Goal: Transaction & Acquisition: Purchase product/service

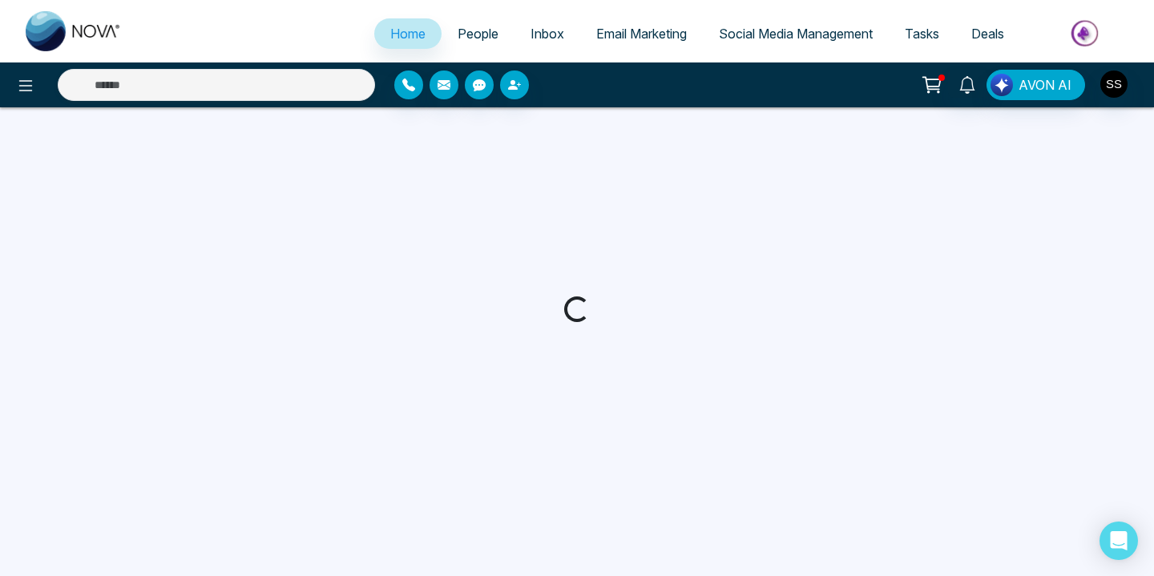
select select "*"
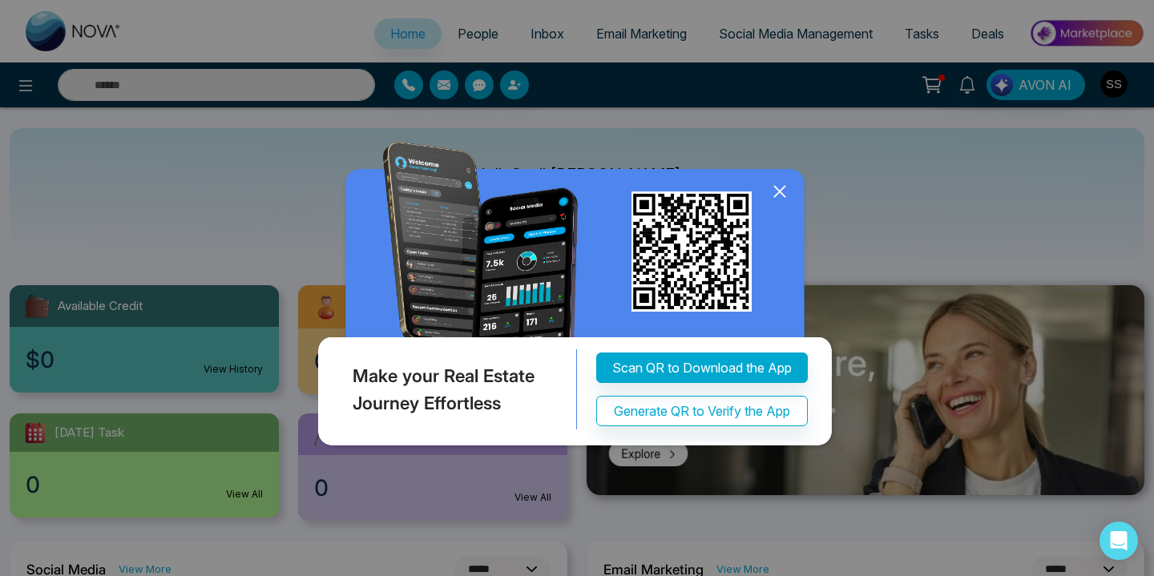
click at [781, 190] on icon at bounding box center [779, 191] width 10 height 10
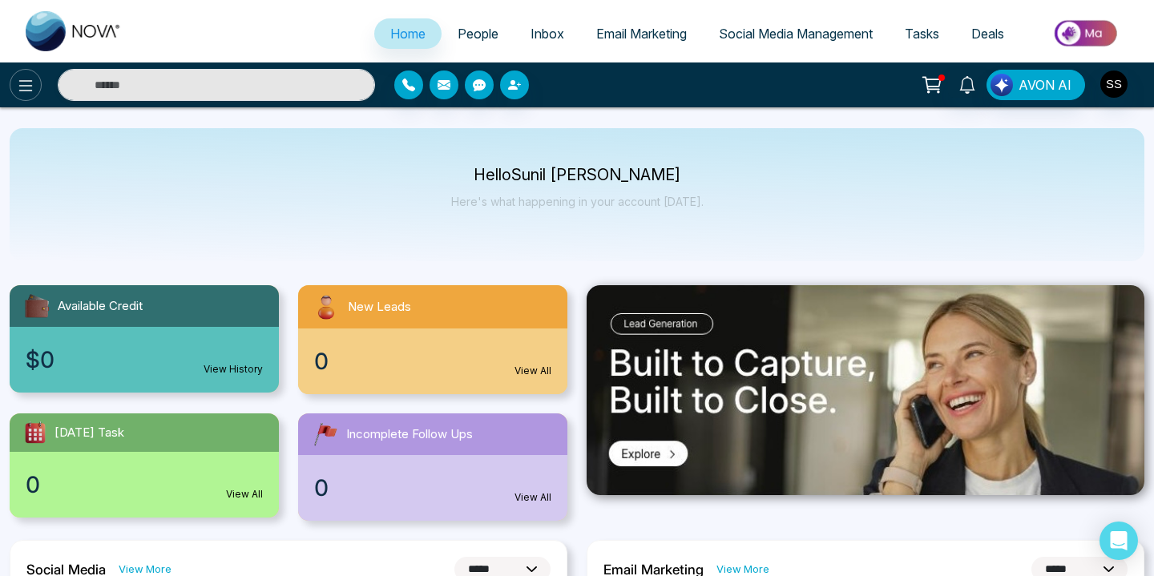
click at [29, 94] on icon at bounding box center [25, 85] width 19 height 19
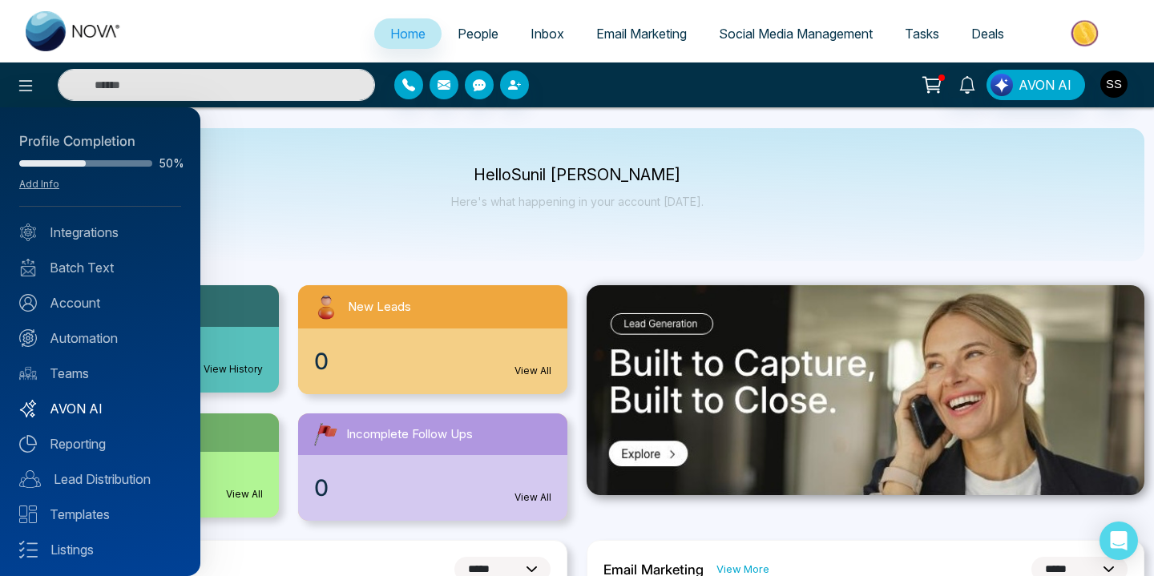
click at [89, 401] on link "AVON AI" at bounding box center [100, 408] width 162 height 19
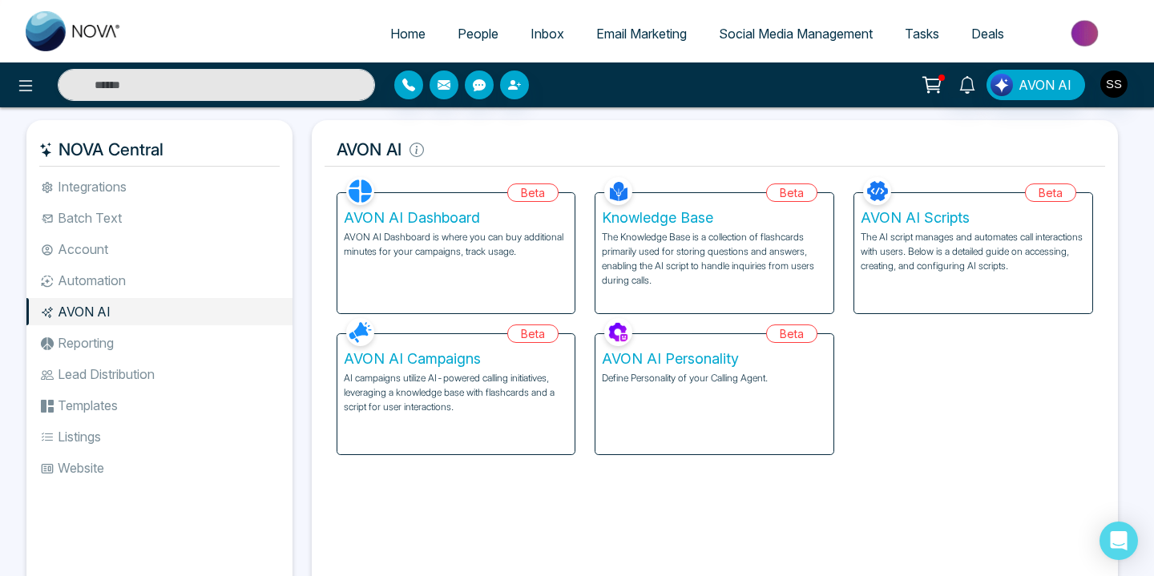
click at [443, 236] on p "AVON AI Dashboard is where you can buy additional minutes for your campaigns, t…" at bounding box center [456, 244] width 225 height 29
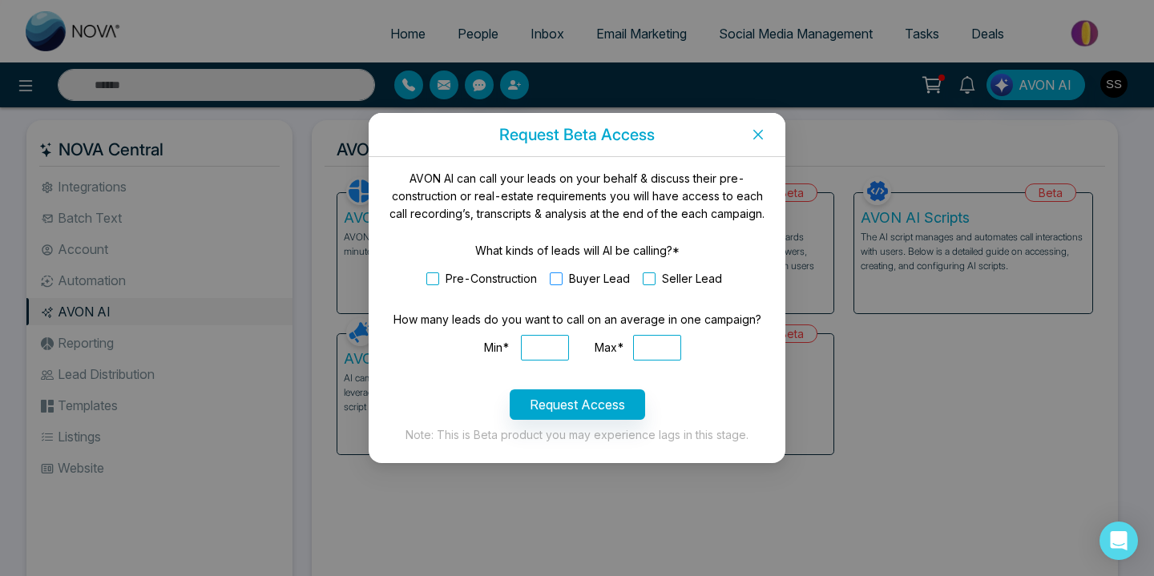
click at [557, 276] on span at bounding box center [556, 278] width 13 height 13
click at [549, 351] on input "Min*" at bounding box center [545, 348] width 48 height 26
type input "***"
click at [607, 403] on button "Request Access" at bounding box center [577, 404] width 135 height 30
click at [653, 351] on input "Max*" at bounding box center [657, 348] width 48 height 26
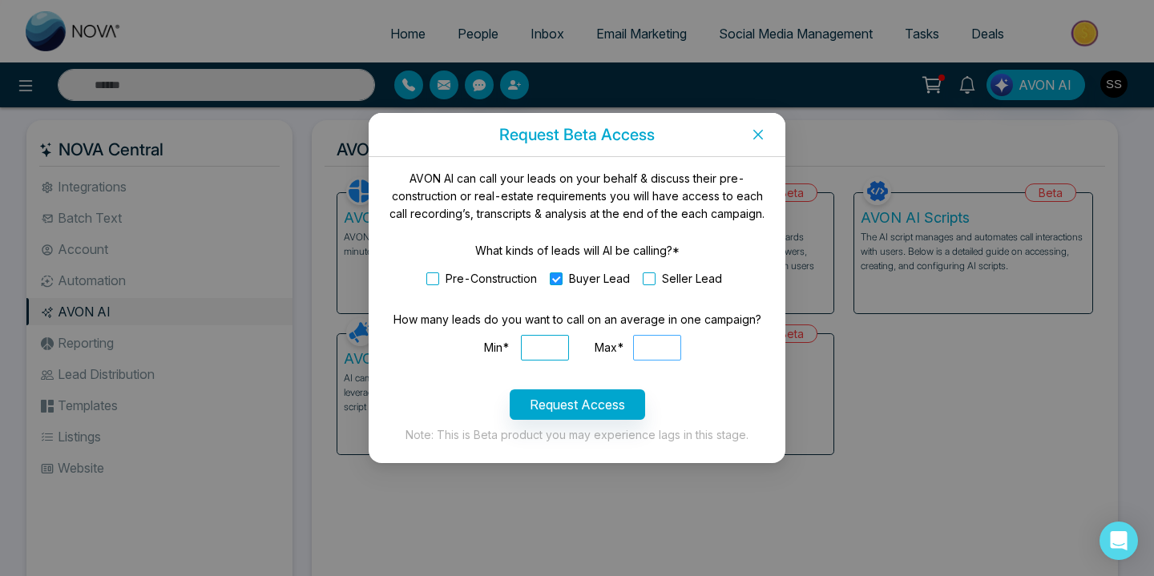
type input "****"
click at [590, 409] on button "Request Access" at bounding box center [577, 404] width 135 height 30
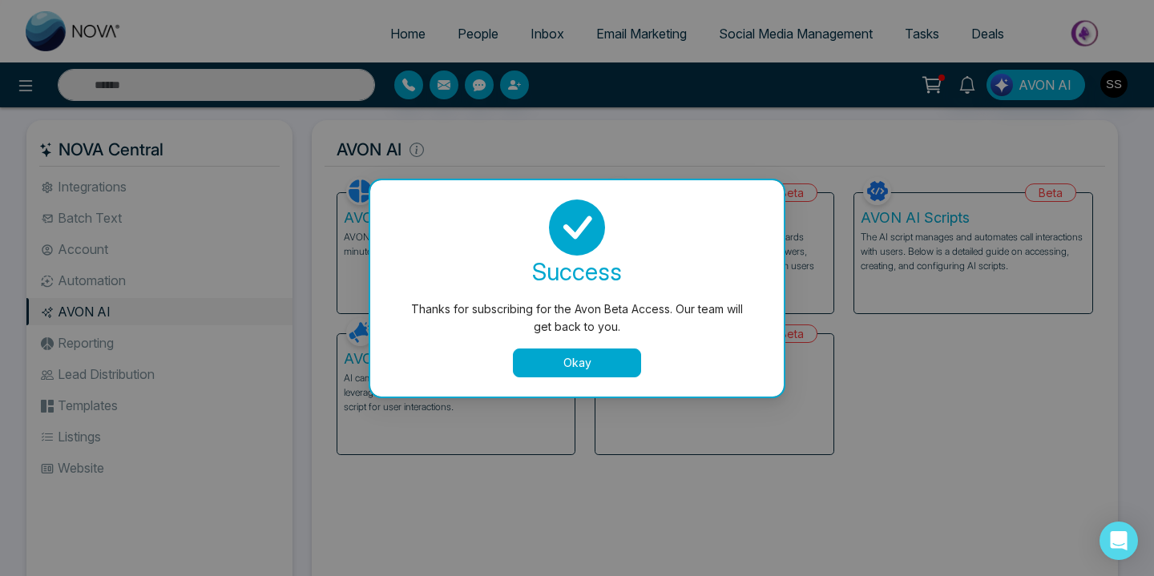
click at [611, 369] on button "Okay" at bounding box center [577, 363] width 128 height 29
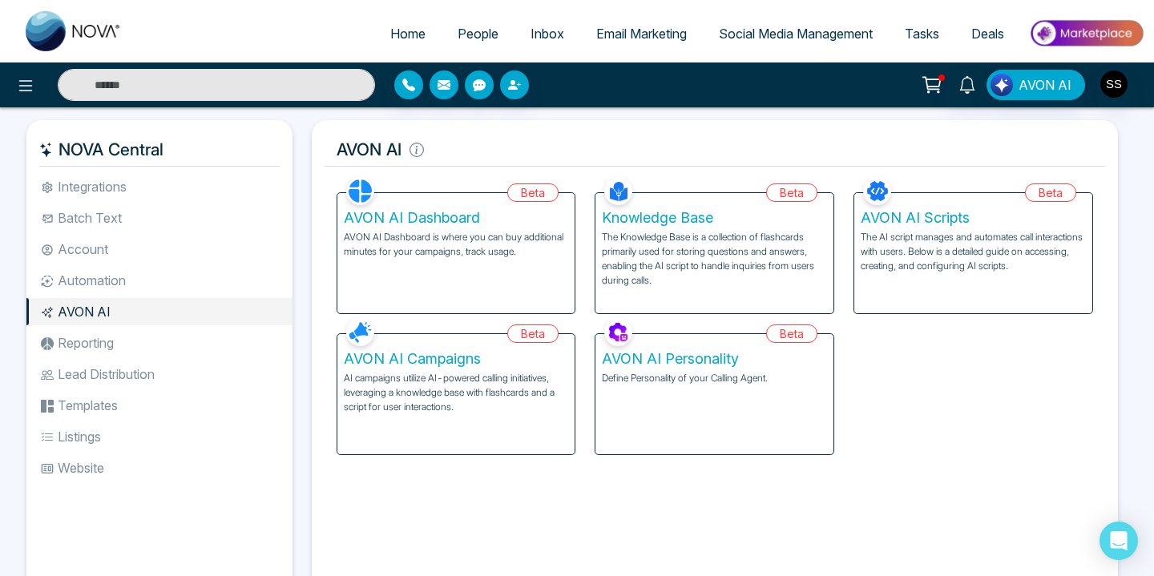
click at [663, 244] on p "The Knowledge Base is a collection of flashcards primarily used for storing que…" at bounding box center [714, 259] width 225 height 58
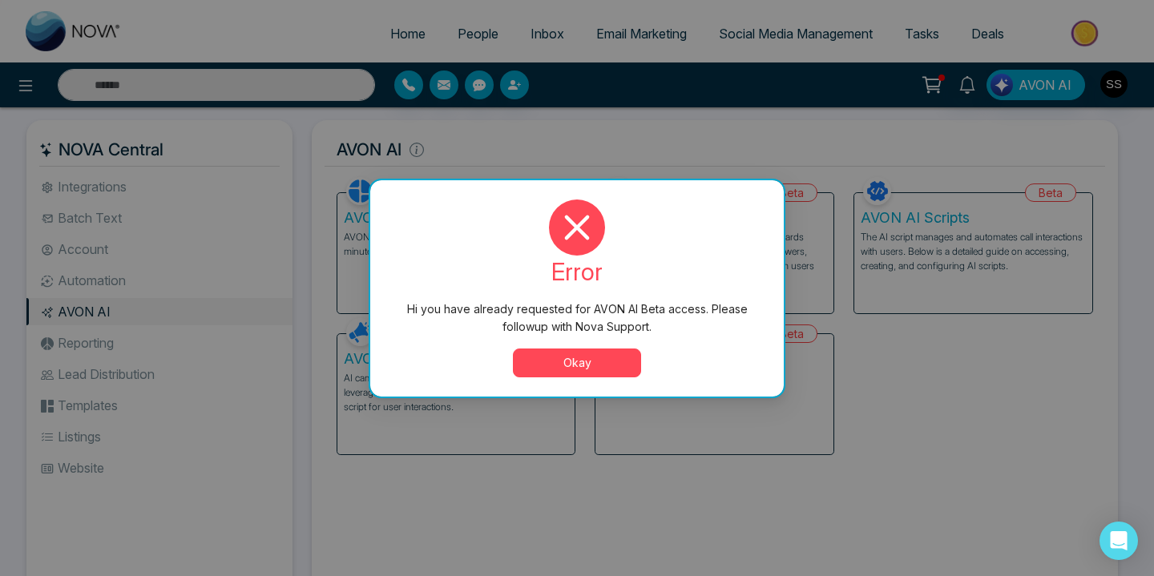
click at [570, 367] on button "Okay" at bounding box center [577, 363] width 128 height 29
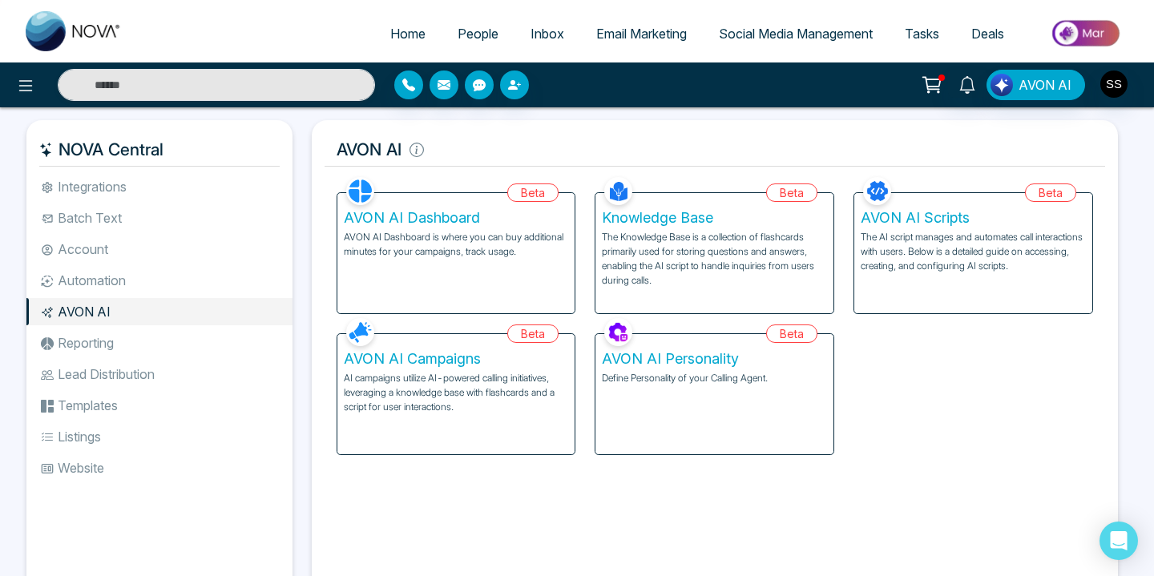
click at [463, 239] on p "AVON AI Dashboard is where you can buy additional minutes for your campaigns, t…" at bounding box center [456, 244] width 225 height 29
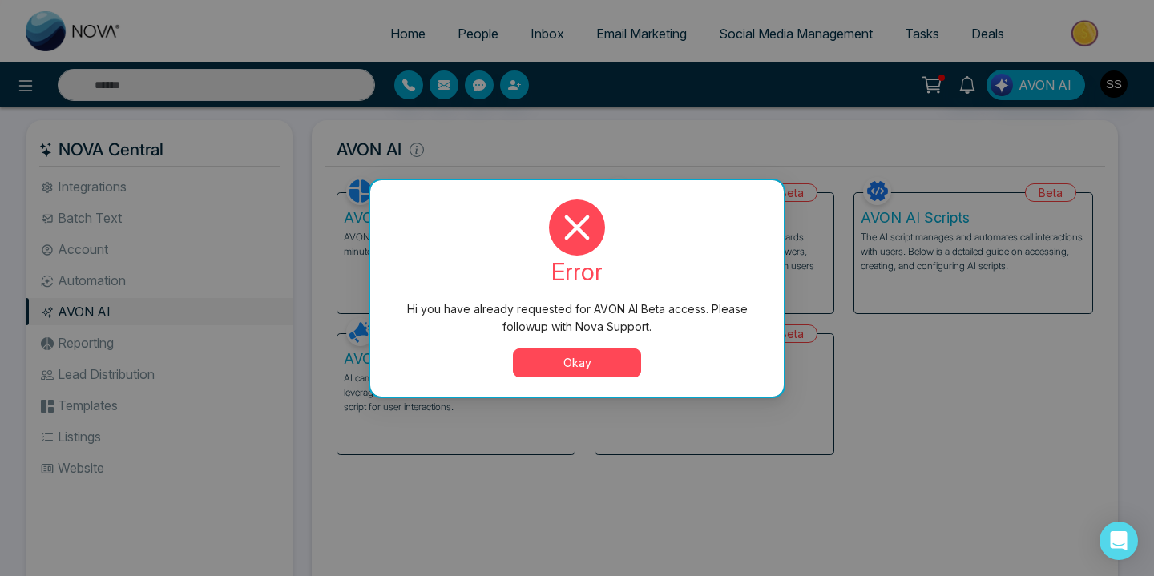
click at [565, 361] on button "Okay" at bounding box center [577, 363] width 128 height 29
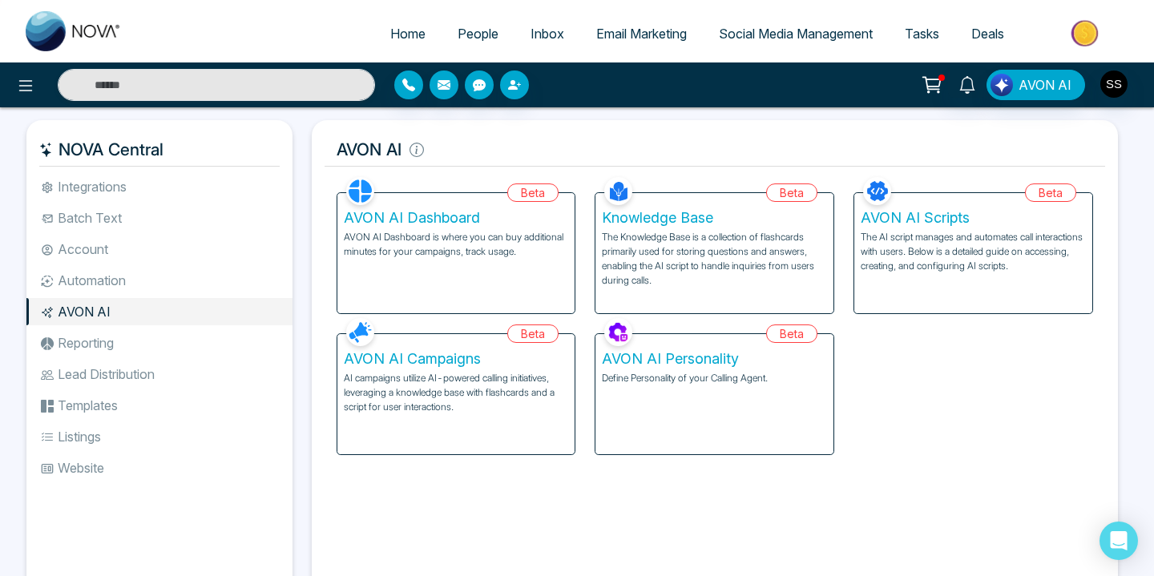
click at [104, 281] on li "Automation" at bounding box center [159, 280] width 266 height 27
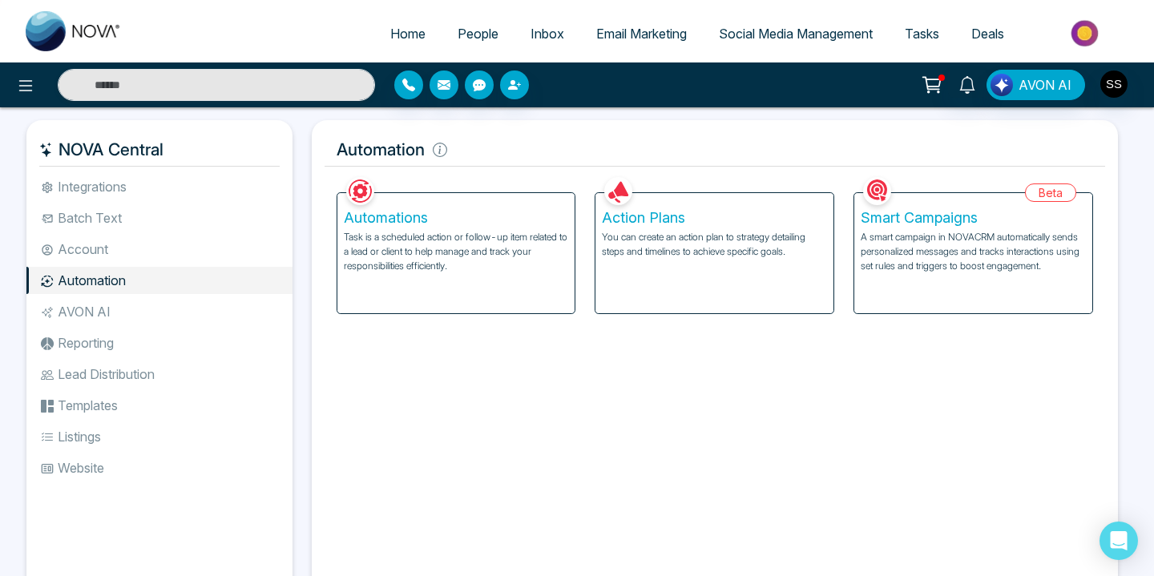
click at [94, 312] on li "AVON AI" at bounding box center [159, 311] width 266 height 27
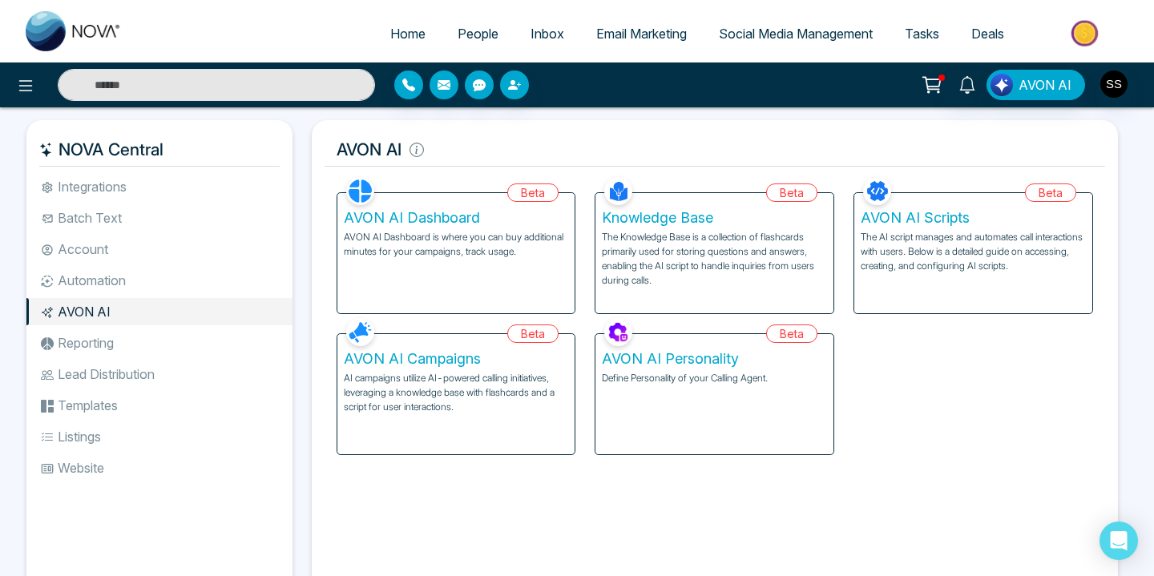
click at [460, 379] on p "AI campaigns utilize AI-powered calling initiatives, leveraging a knowledge bas…" at bounding box center [456, 392] width 225 height 43
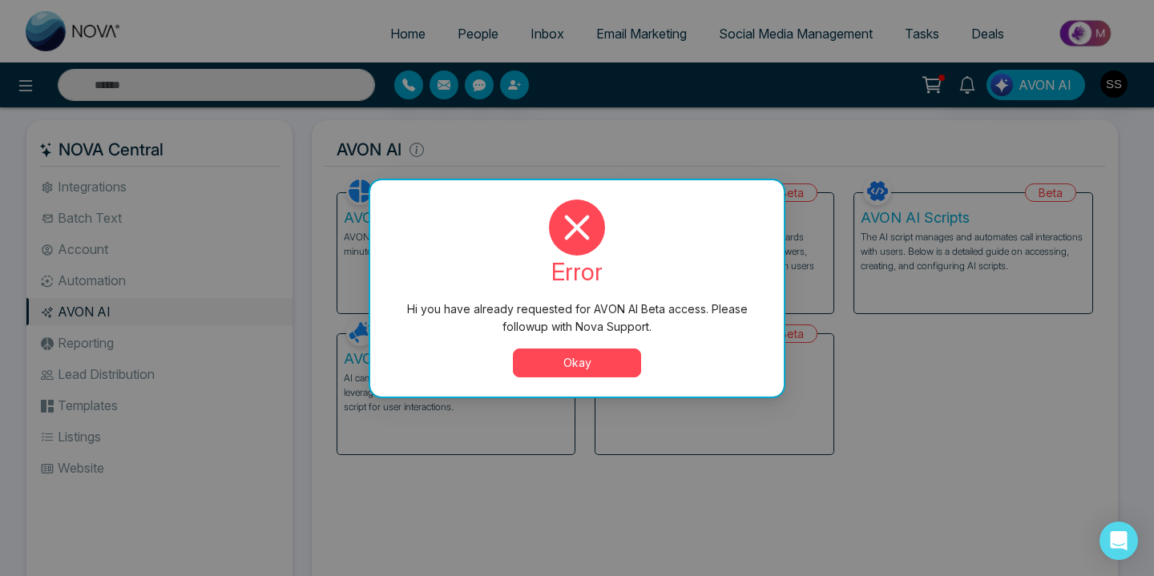
click at [564, 369] on button "Okay" at bounding box center [577, 363] width 128 height 29
